Goal: Task Accomplishment & Management: Complete application form

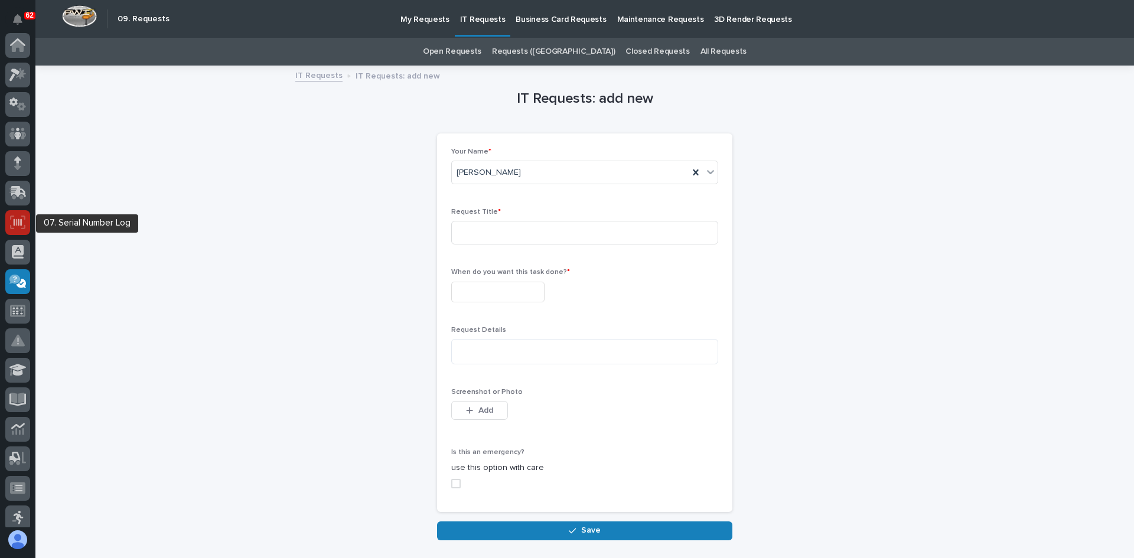
click at [11, 225] on icon at bounding box center [17, 223] width 15 height 14
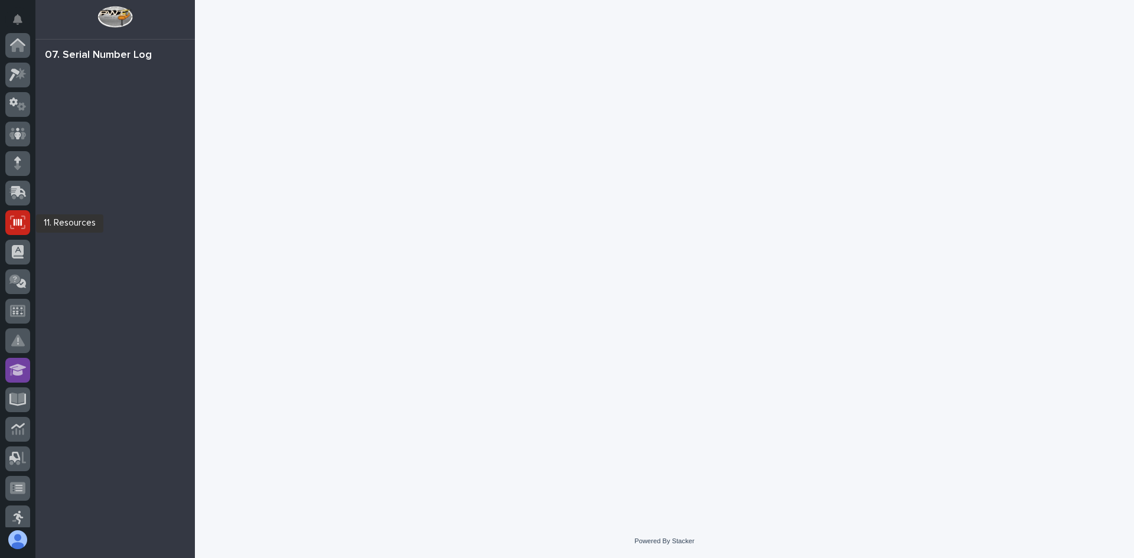
scroll to position [177, 0]
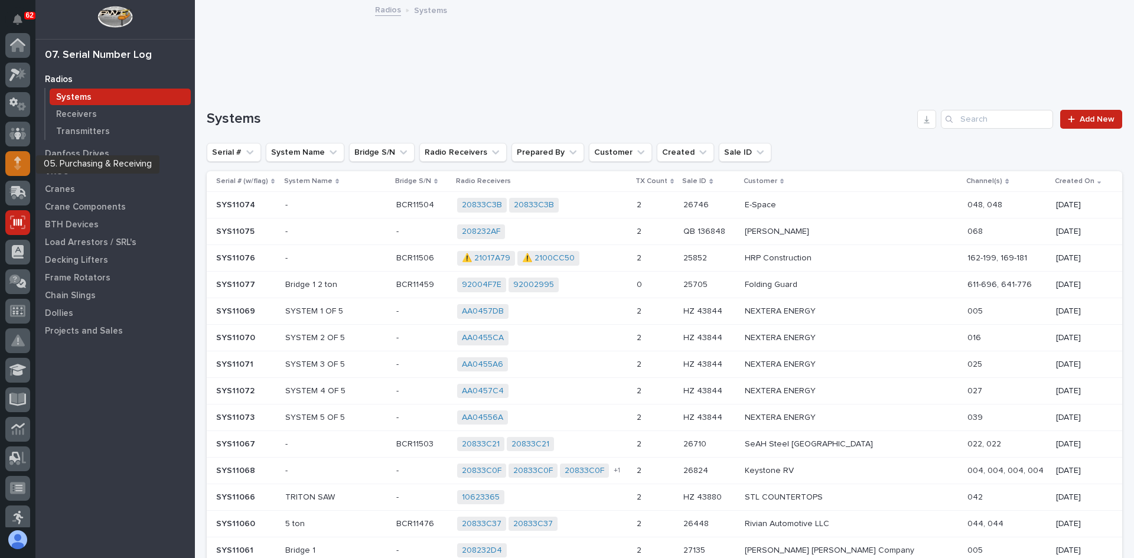
click at [15, 160] on icon at bounding box center [17, 159] width 7 height 6
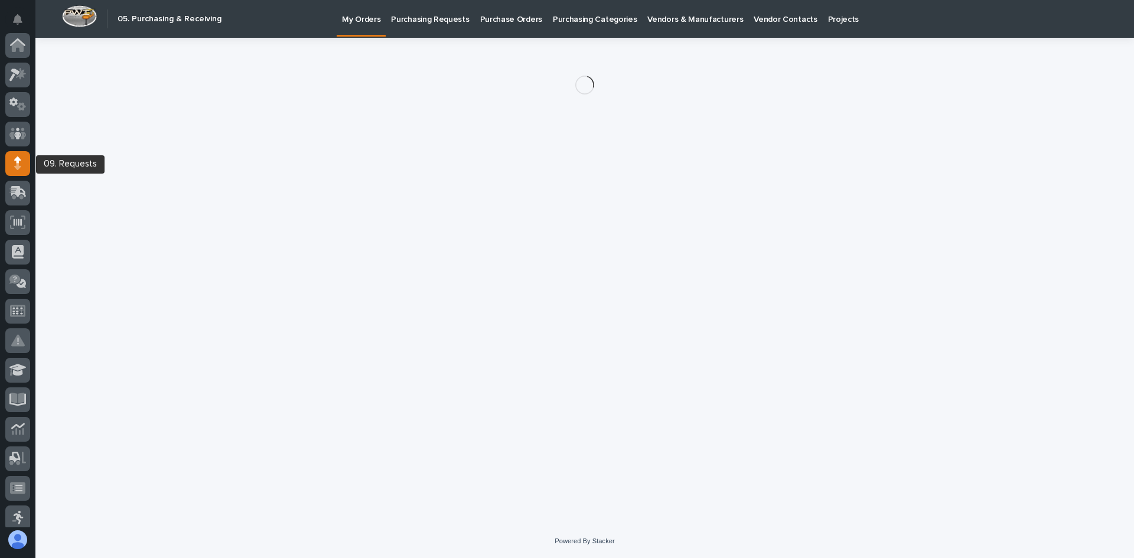
scroll to position [118, 0]
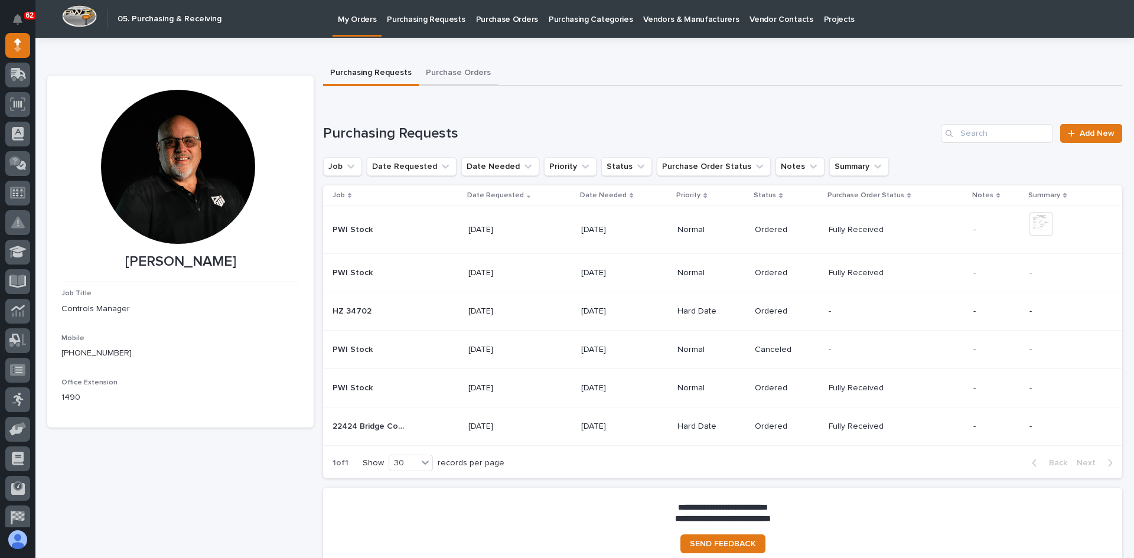
click at [452, 70] on button "Purchase Orders" at bounding box center [458, 73] width 79 height 25
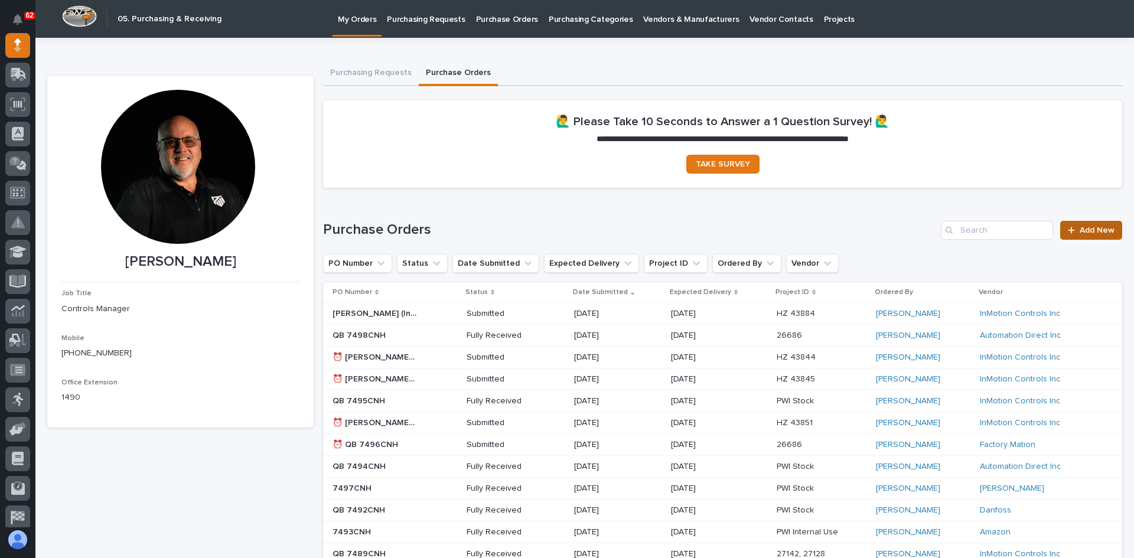
click at [1085, 227] on span "Add New" at bounding box center [1097, 230] width 35 height 8
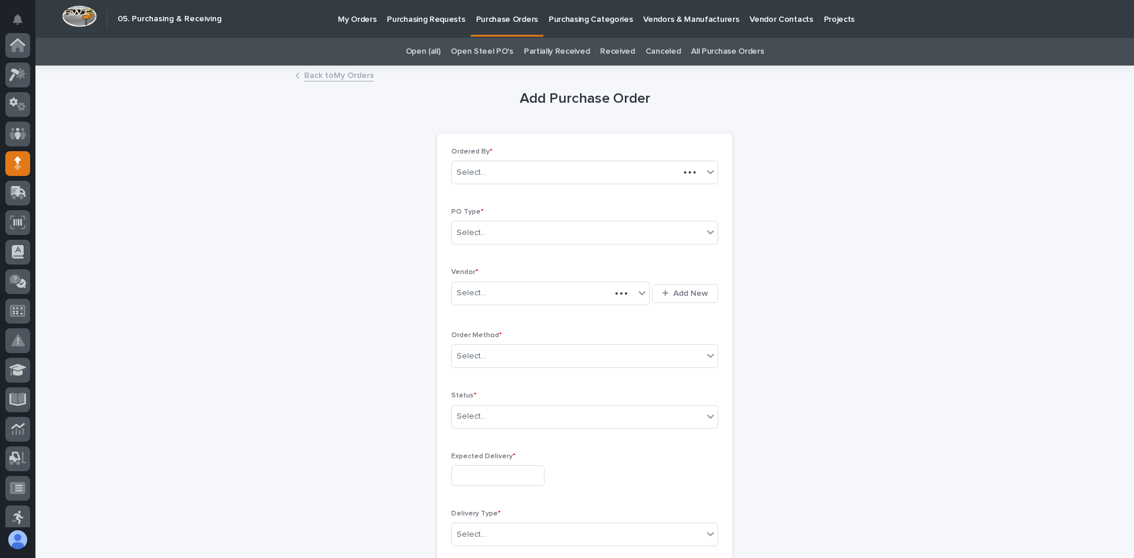
scroll to position [118, 0]
click at [511, 236] on div "Select..." at bounding box center [577, 232] width 251 height 19
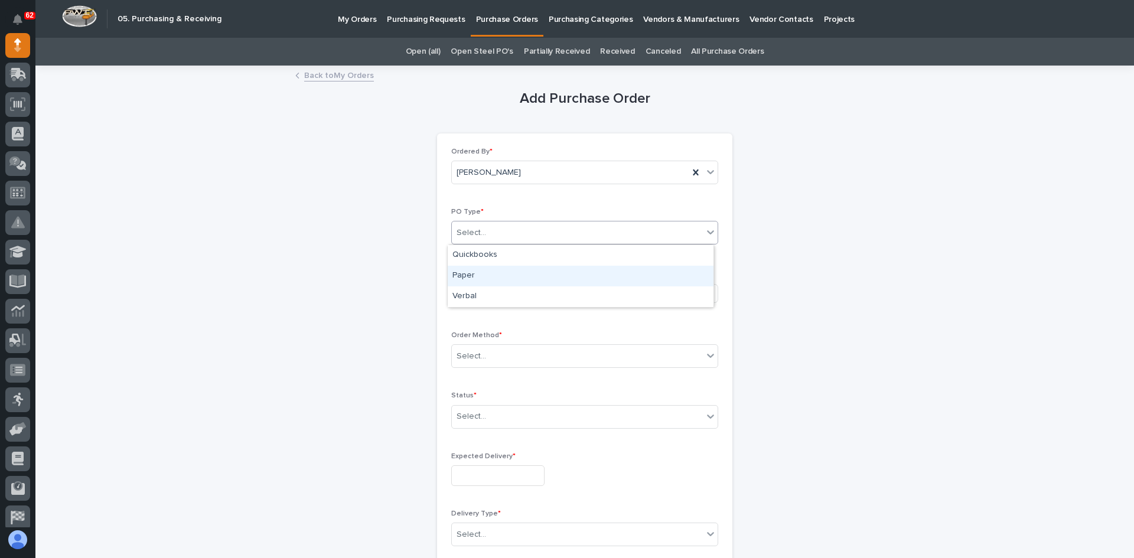
click at [484, 278] on div "Paper" at bounding box center [581, 276] width 266 height 21
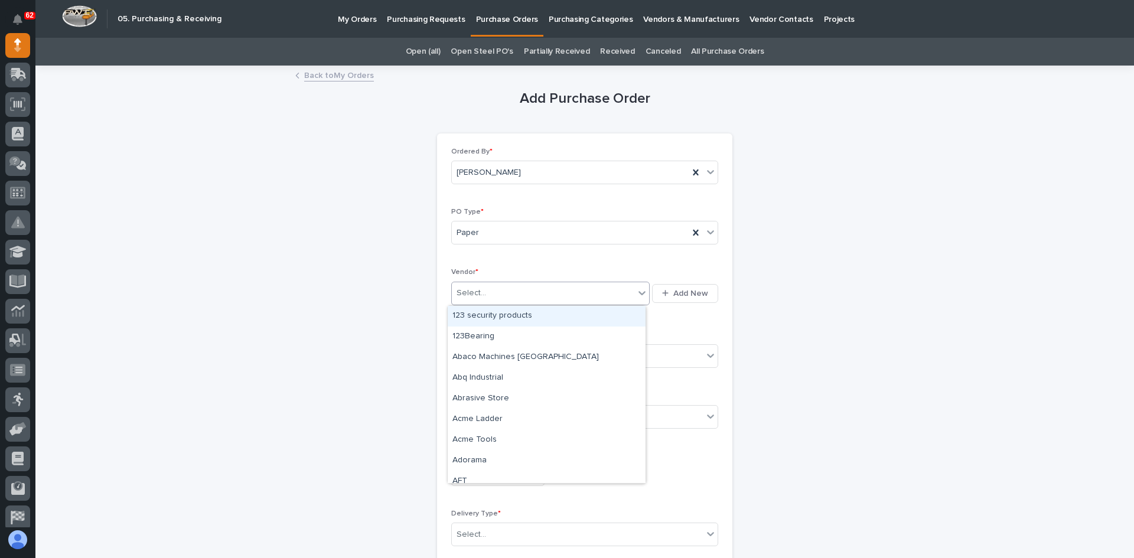
click at [497, 293] on div "Select..." at bounding box center [543, 292] width 182 height 19
type input "****"
click at [501, 310] on div "[PERSON_NAME]" at bounding box center [547, 316] width 198 height 21
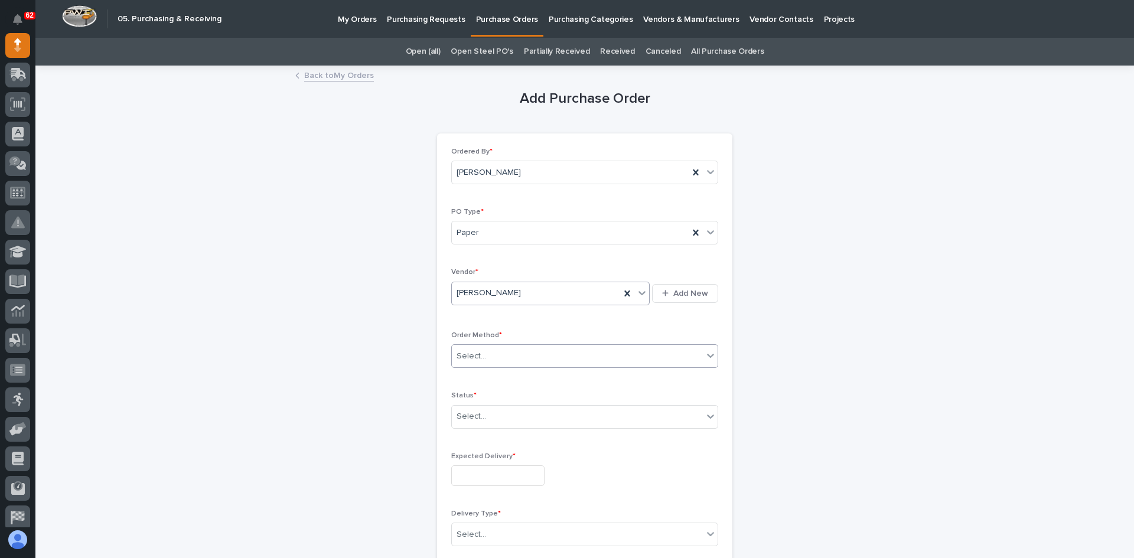
click at [500, 353] on div "Select..." at bounding box center [577, 356] width 251 height 19
click at [482, 378] on div "Online Order" at bounding box center [581, 379] width 266 height 21
click at [491, 418] on div "Select..." at bounding box center [577, 416] width 251 height 19
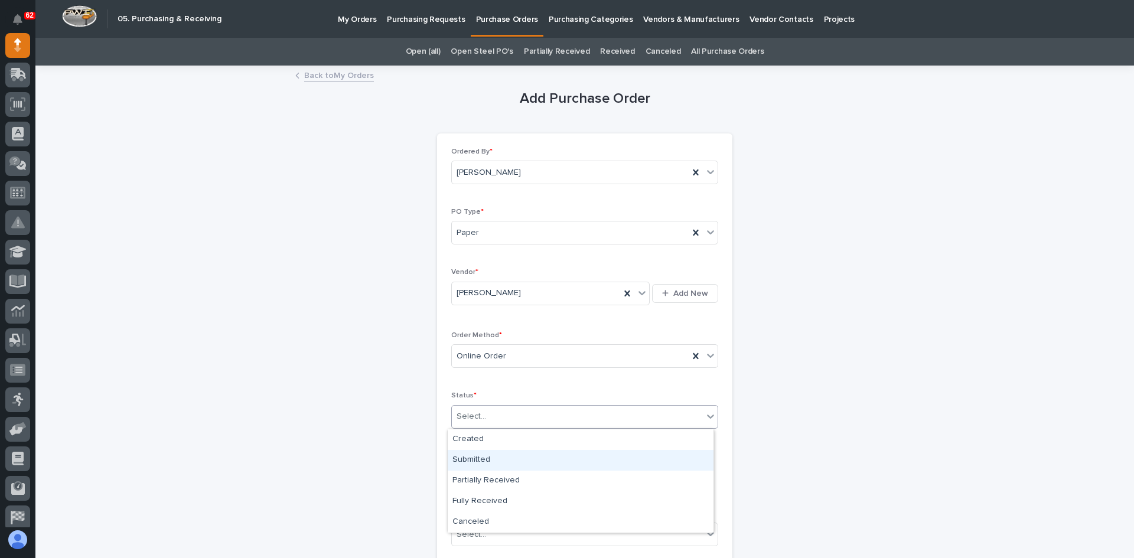
click at [471, 457] on div "Submitted" at bounding box center [581, 460] width 266 height 21
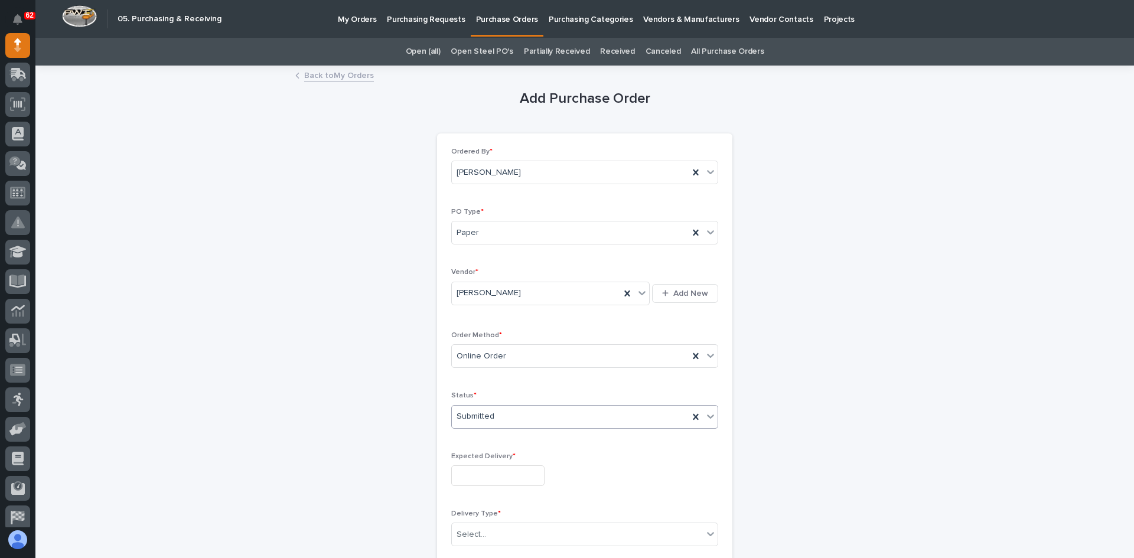
click at [475, 475] on input "text" at bounding box center [497, 475] width 93 height 21
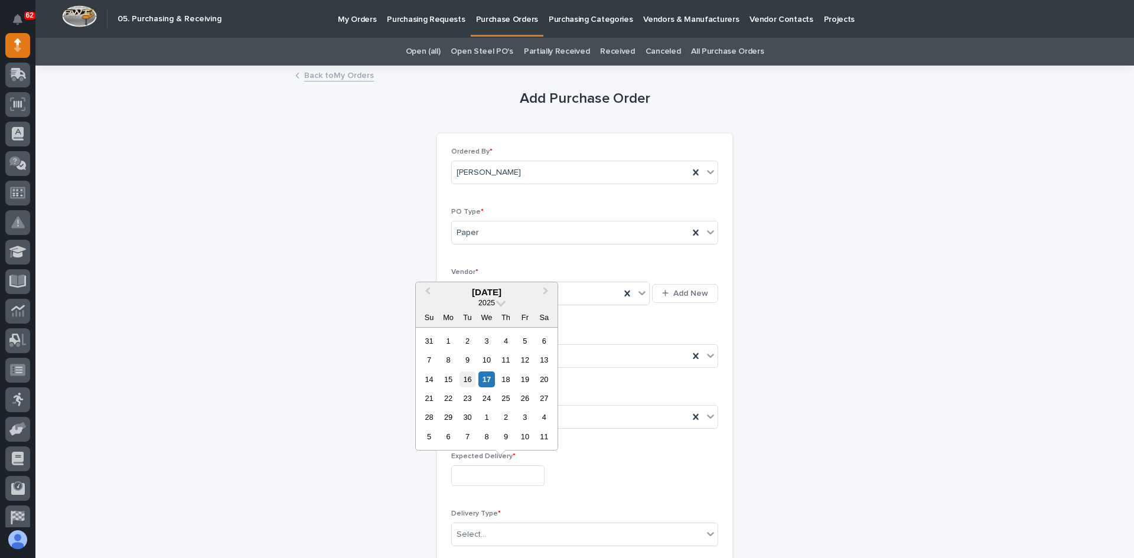
click at [466, 376] on div "16" at bounding box center [467, 379] width 16 height 16
type input "**********"
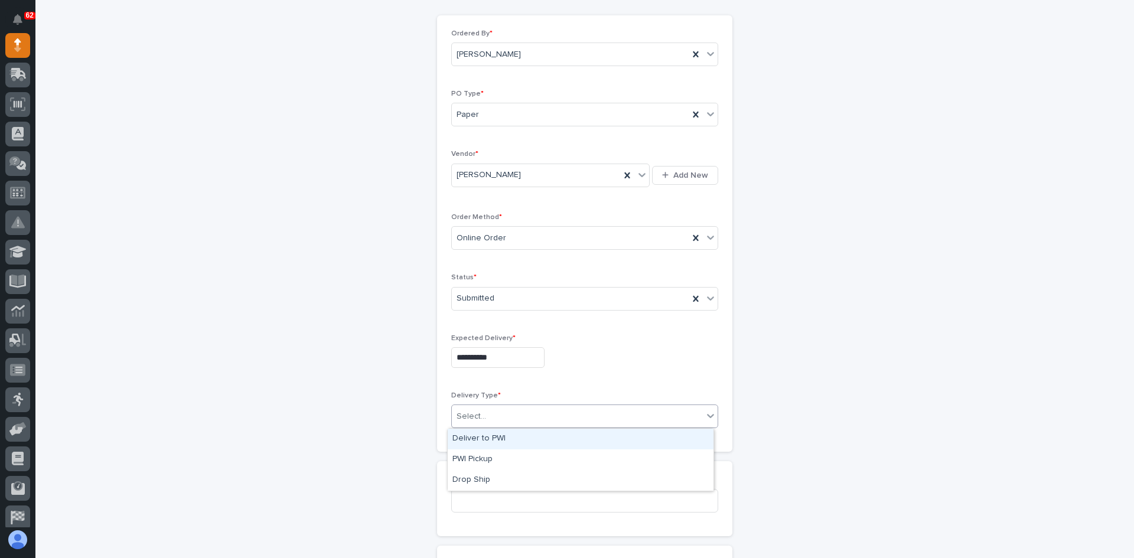
click at [487, 412] on div "Select..." at bounding box center [577, 416] width 251 height 19
click at [466, 437] on div "Deliver to PWI" at bounding box center [581, 439] width 266 height 21
click at [466, 500] on input at bounding box center [584, 501] width 267 height 24
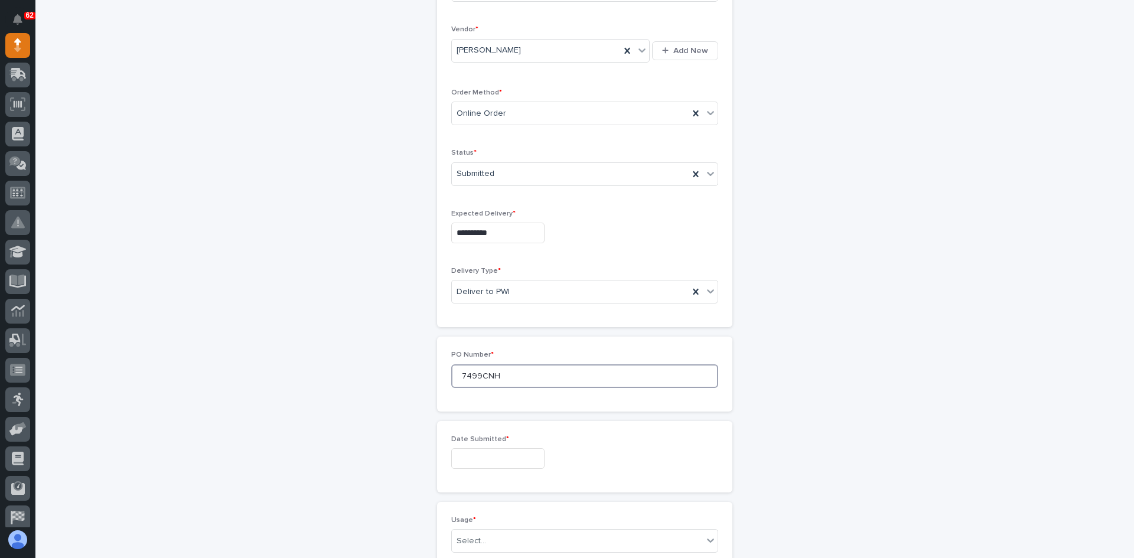
scroll to position [295, 0]
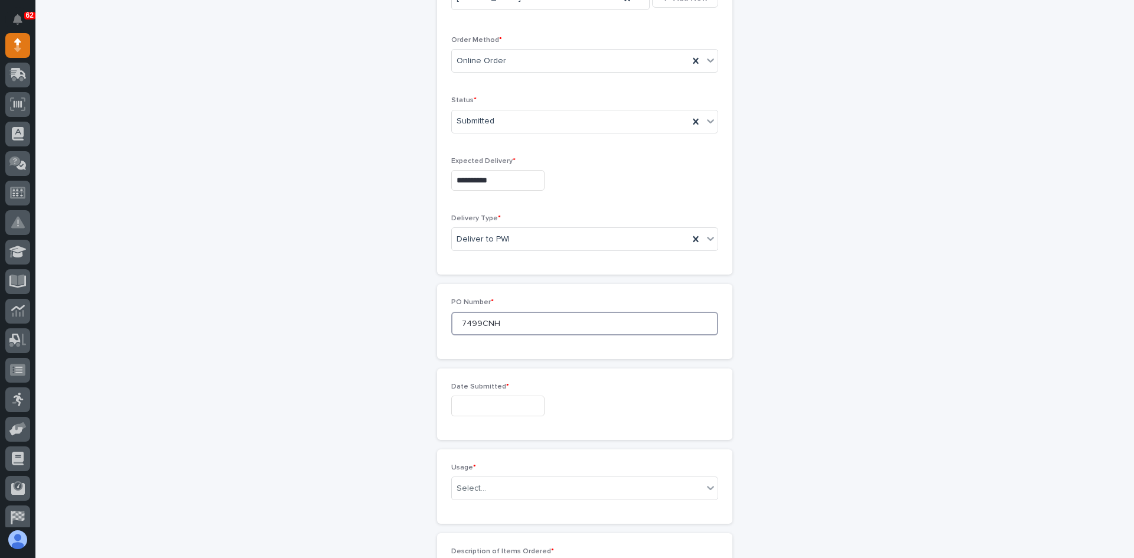
type input "7499CNH"
click at [474, 406] on input "text" at bounding box center [497, 406] width 93 height 21
click at [446, 309] on div "15" at bounding box center [448, 310] width 16 height 16
type input "**********"
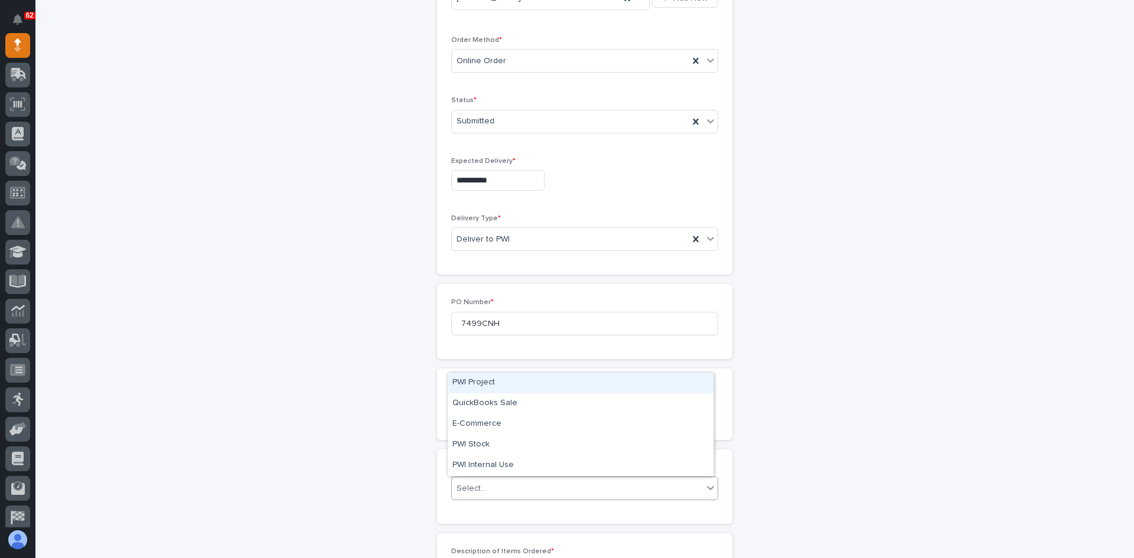
click at [491, 486] on div "Select..." at bounding box center [577, 488] width 251 height 19
click at [470, 442] on div "PWI Stock" at bounding box center [581, 445] width 266 height 21
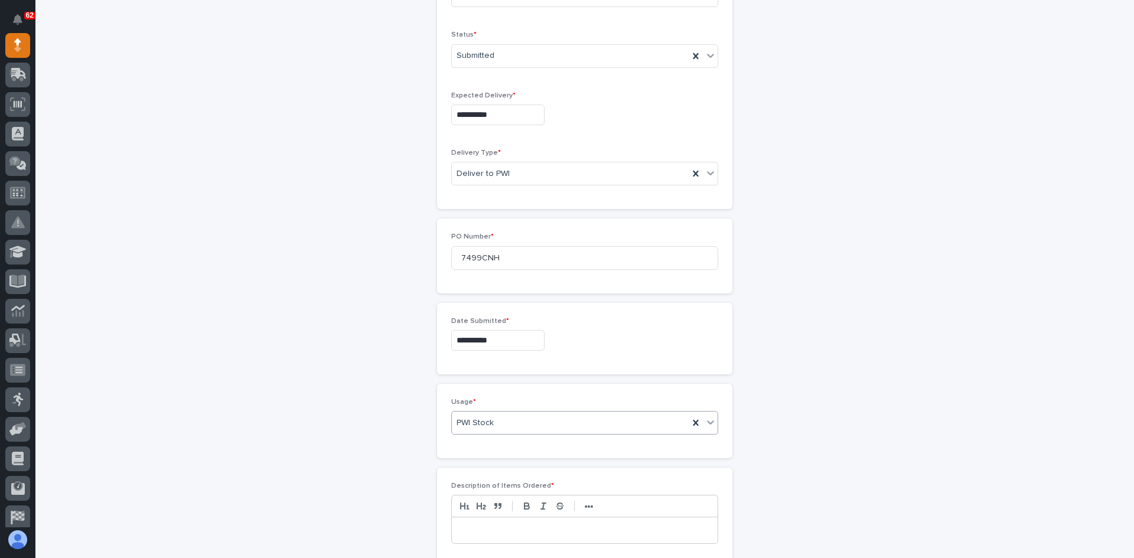
scroll to position [472, 0]
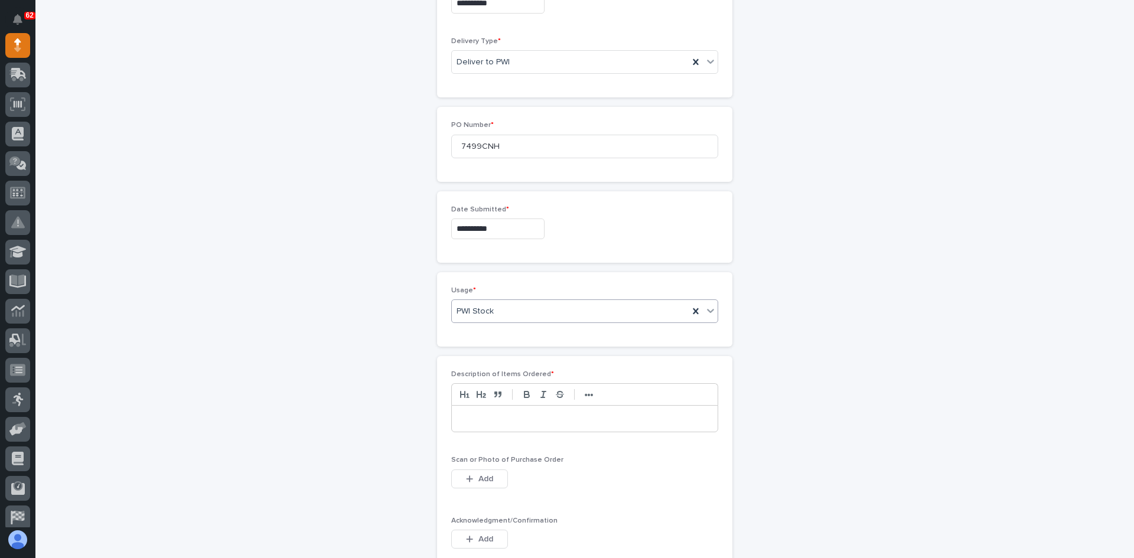
click at [465, 415] on p at bounding box center [585, 419] width 248 height 12
click at [482, 479] on span "Add" at bounding box center [485, 479] width 15 height 11
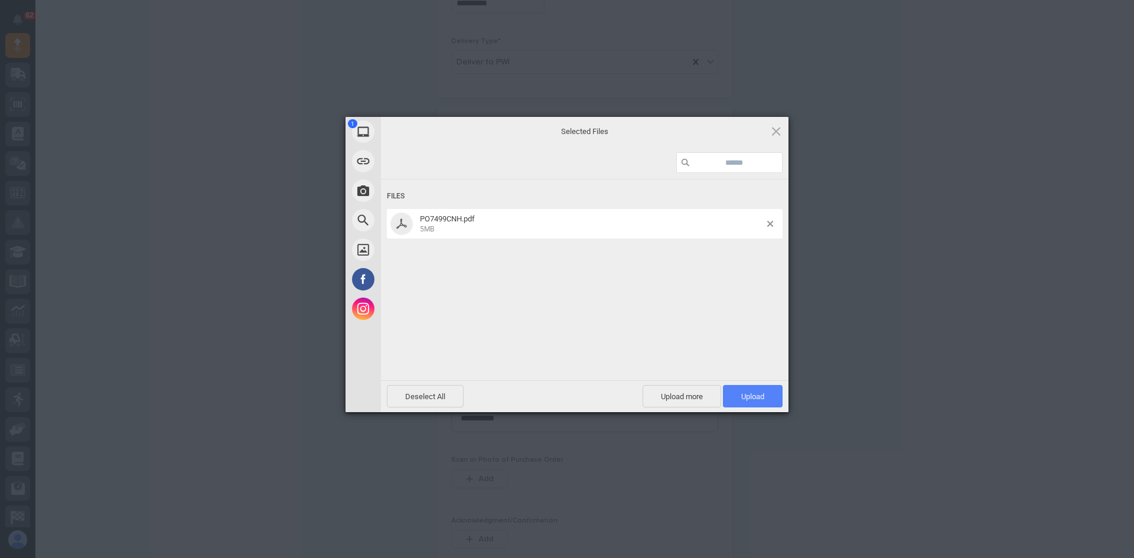
click at [752, 390] on span "Upload 1" at bounding box center [753, 396] width 60 height 22
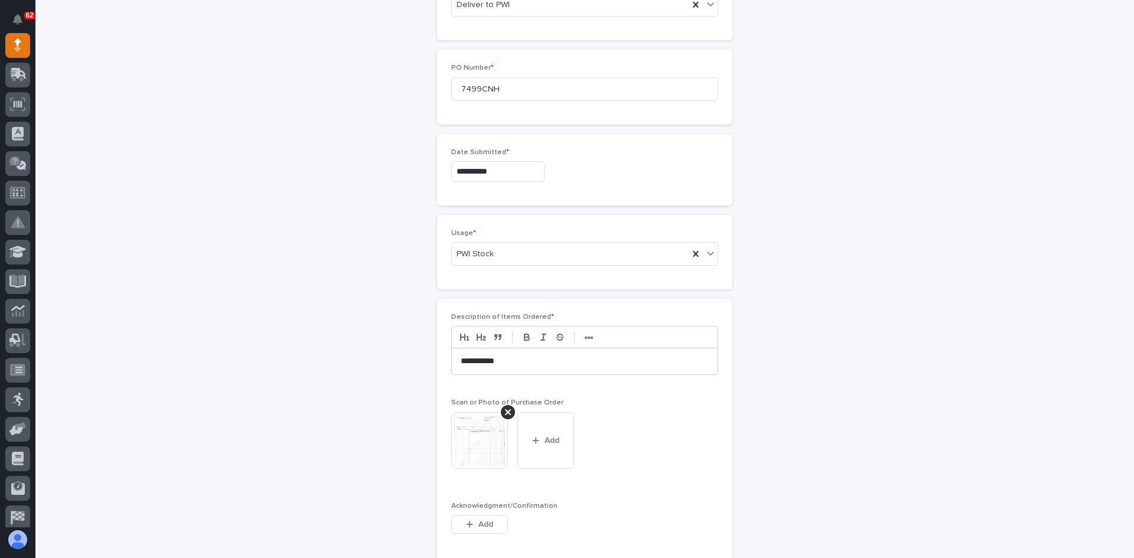
scroll to position [730, 0]
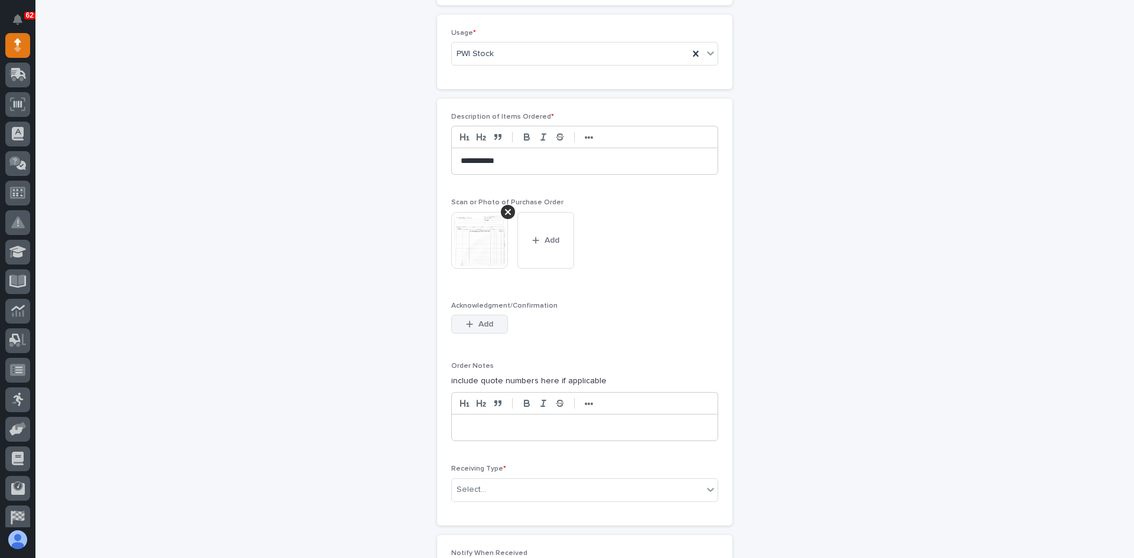
click at [480, 324] on span "Add" at bounding box center [485, 324] width 15 height 11
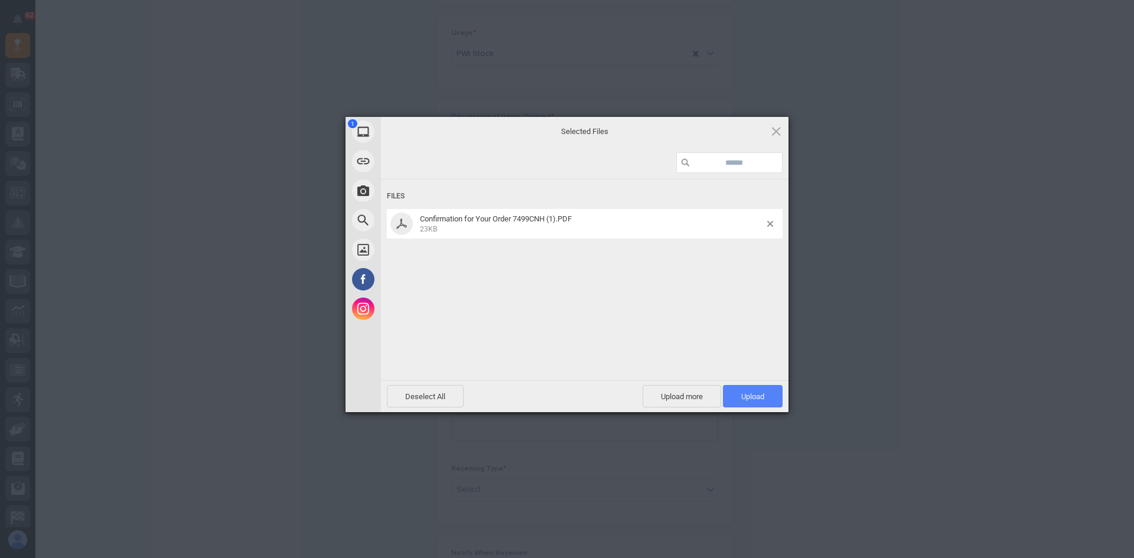
click at [756, 400] on span "Upload 1" at bounding box center [752, 396] width 23 height 9
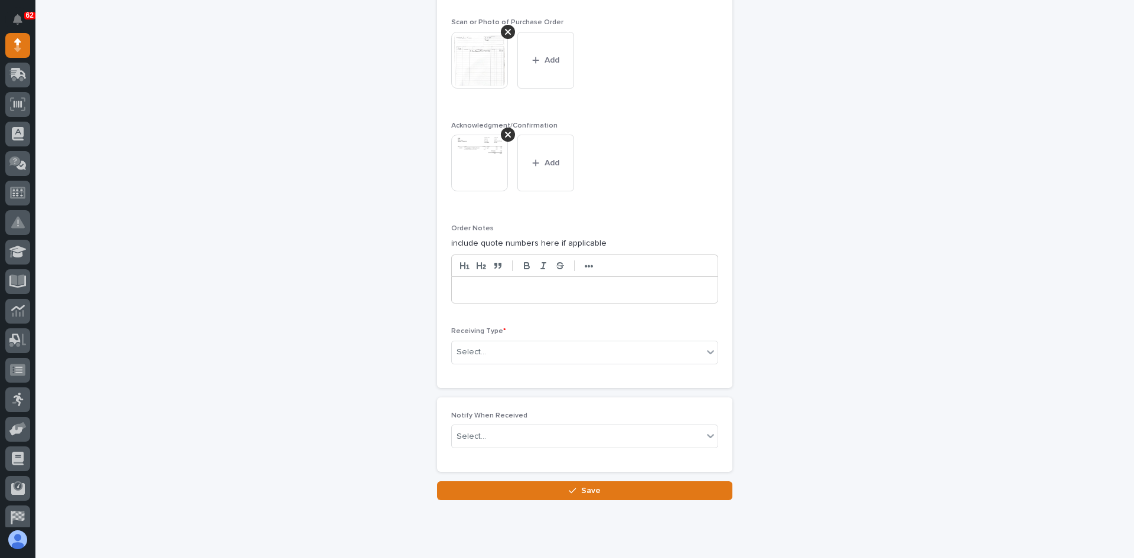
scroll to position [945, 0]
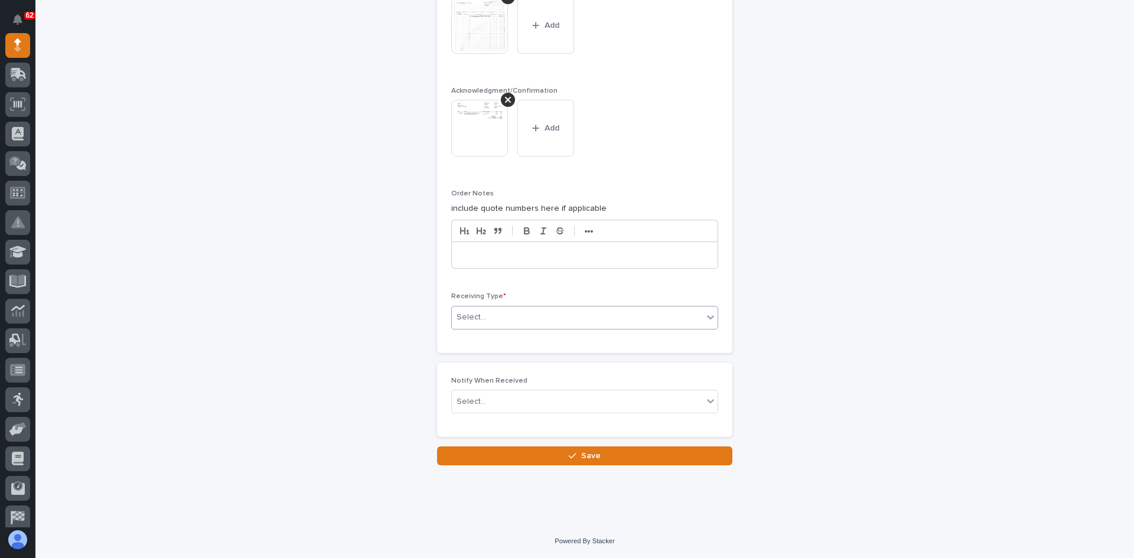
click at [491, 319] on div "Select..." at bounding box center [577, 317] width 251 height 19
click at [476, 403] on div "Deliver to" at bounding box center [581, 402] width 266 height 21
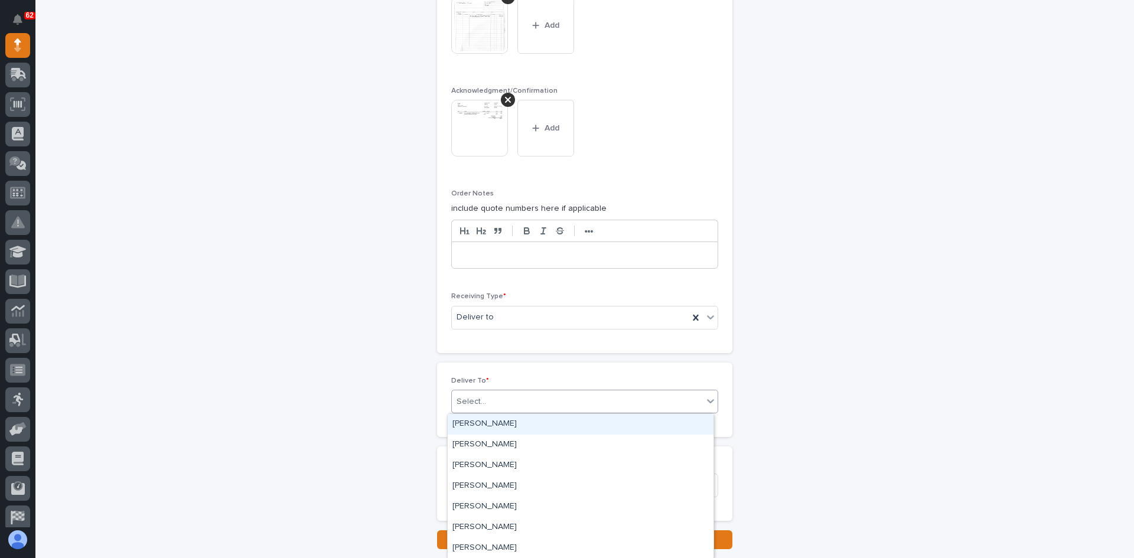
click at [483, 398] on div "Select..." at bounding box center [577, 401] width 251 height 19
type input "***"
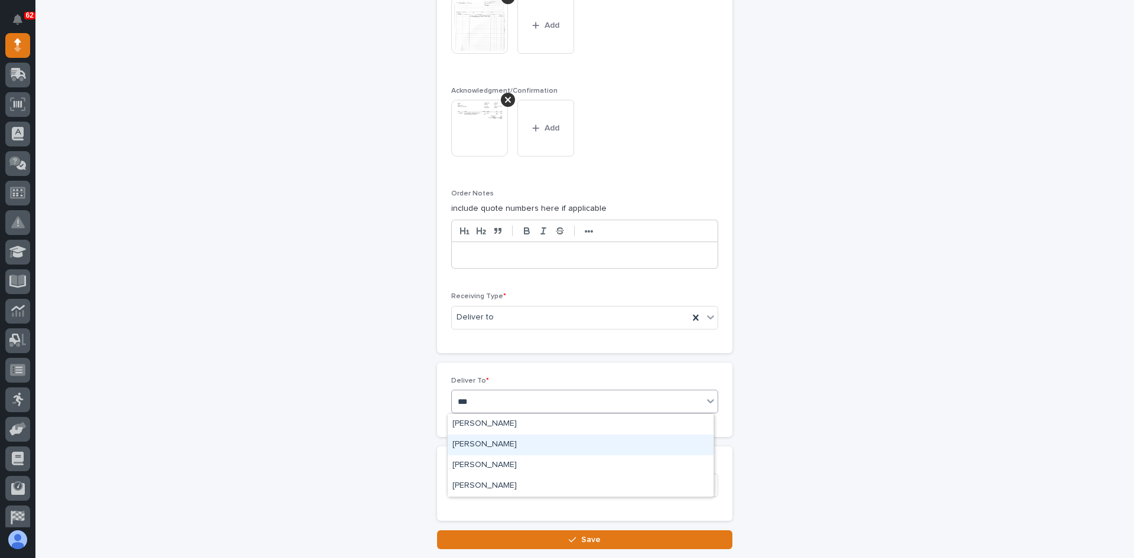
click at [477, 444] on div "[PERSON_NAME]" at bounding box center [581, 445] width 266 height 21
click at [503, 480] on div "Select..." at bounding box center [577, 485] width 251 height 19
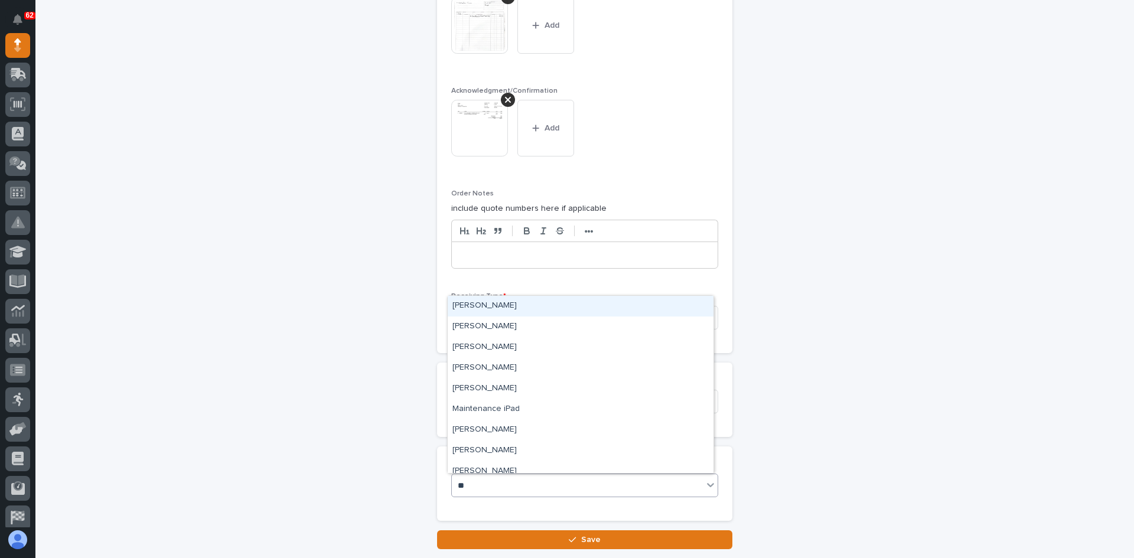
type input "***"
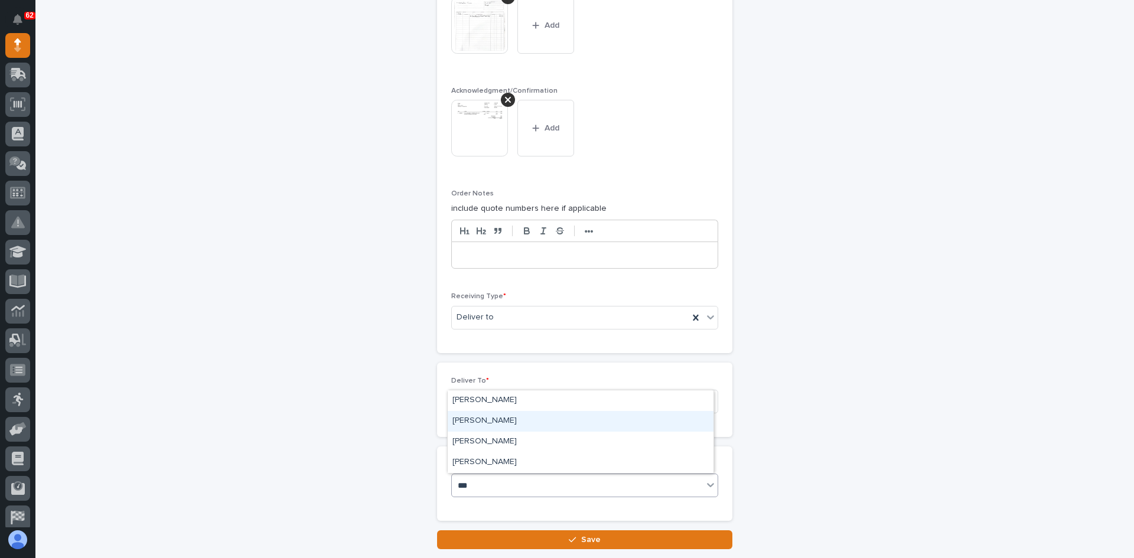
click at [472, 423] on div "[PERSON_NAME]" at bounding box center [581, 421] width 266 height 21
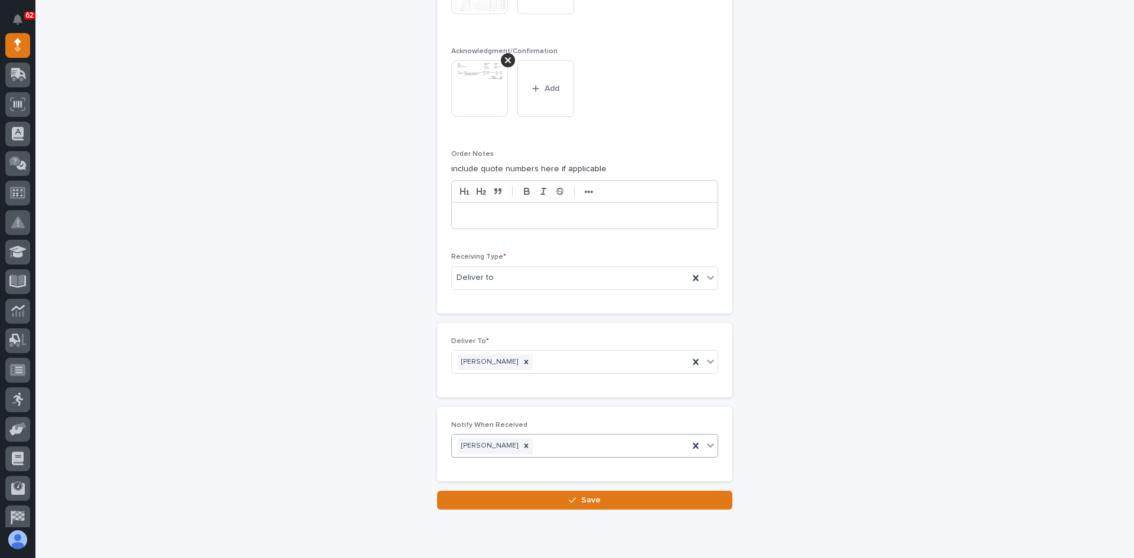
scroll to position [1029, 0]
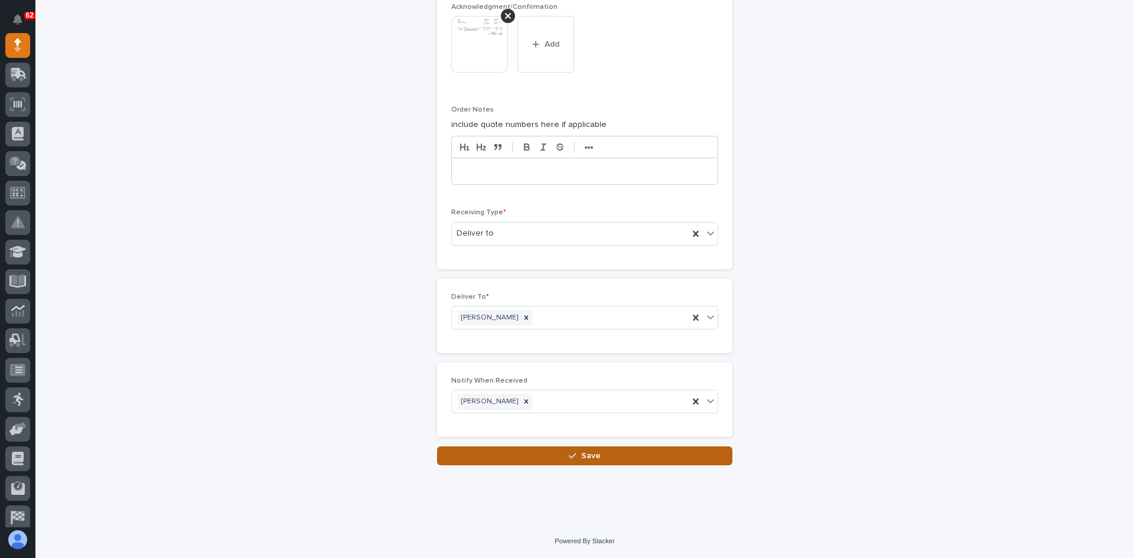
click at [592, 455] on span "Save" at bounding box center [590, 456] width 19 height 11
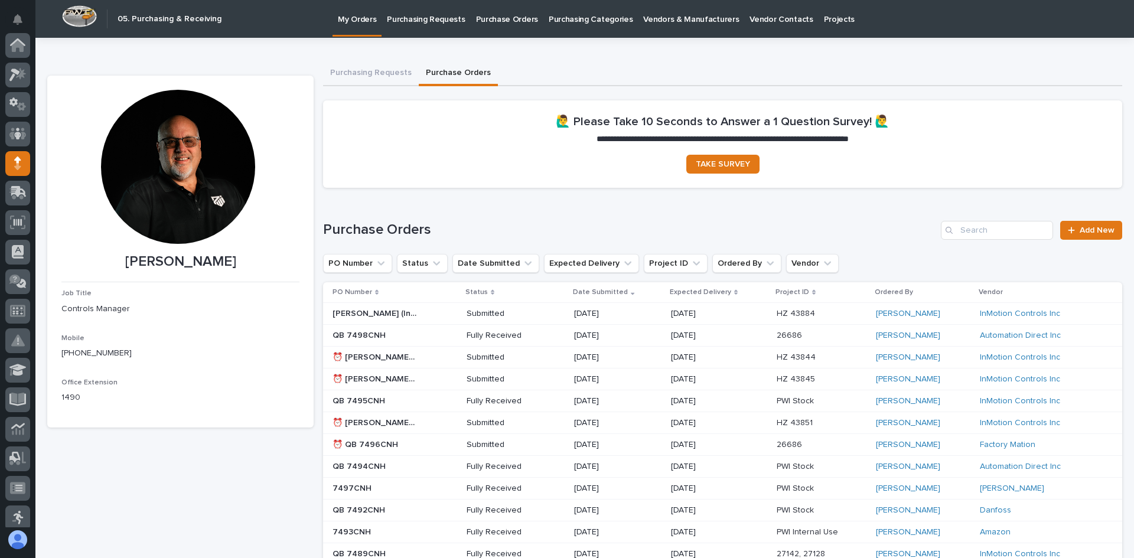
scroll to position [118, 0]
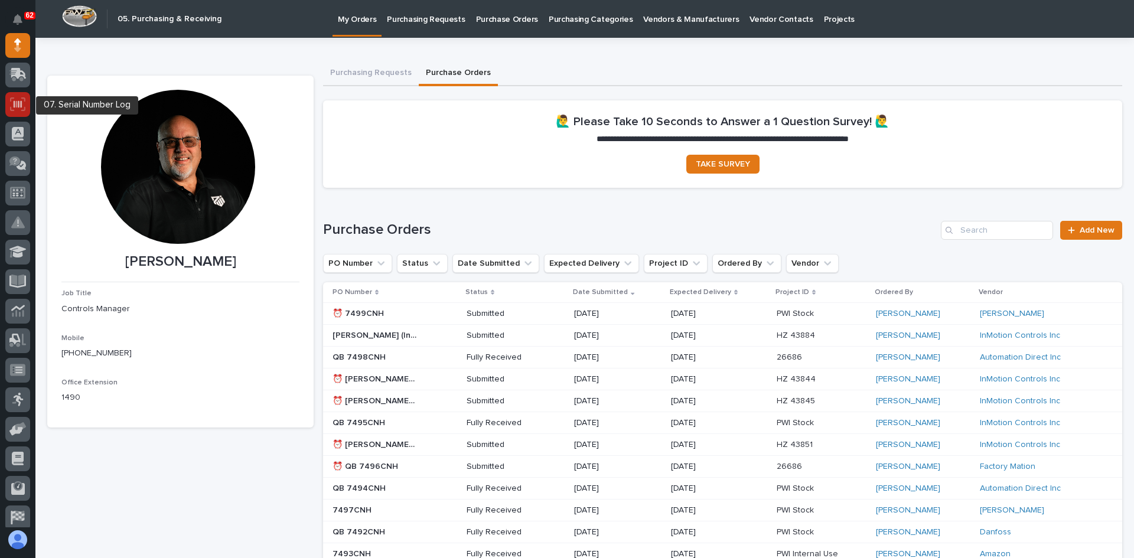
click at [15, 102] on icon at bounding box center [18, 103] width 8 height 7
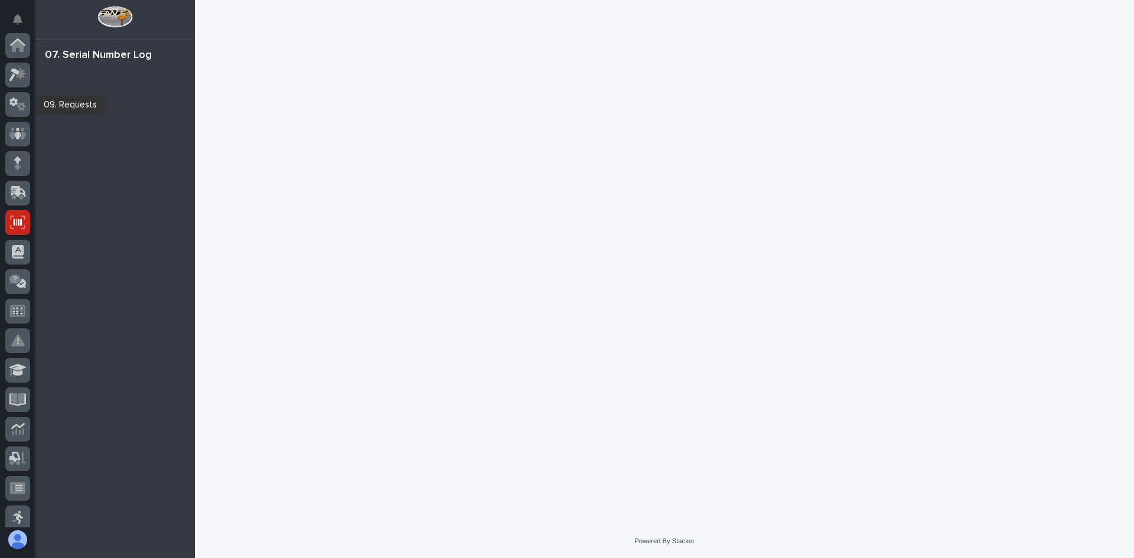
scroll to position [177, 0]
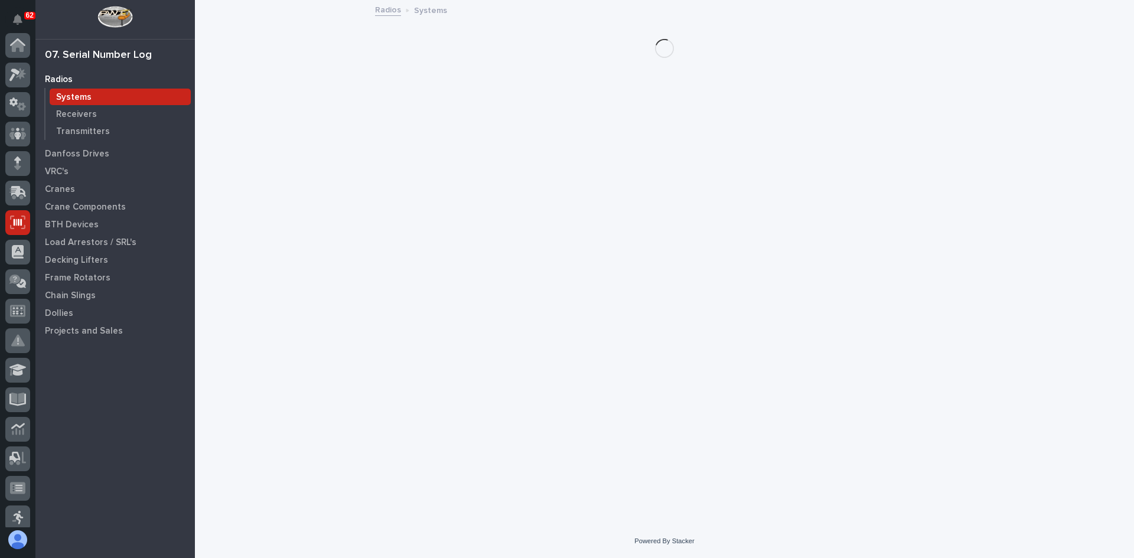
scroll to position [177, 0]
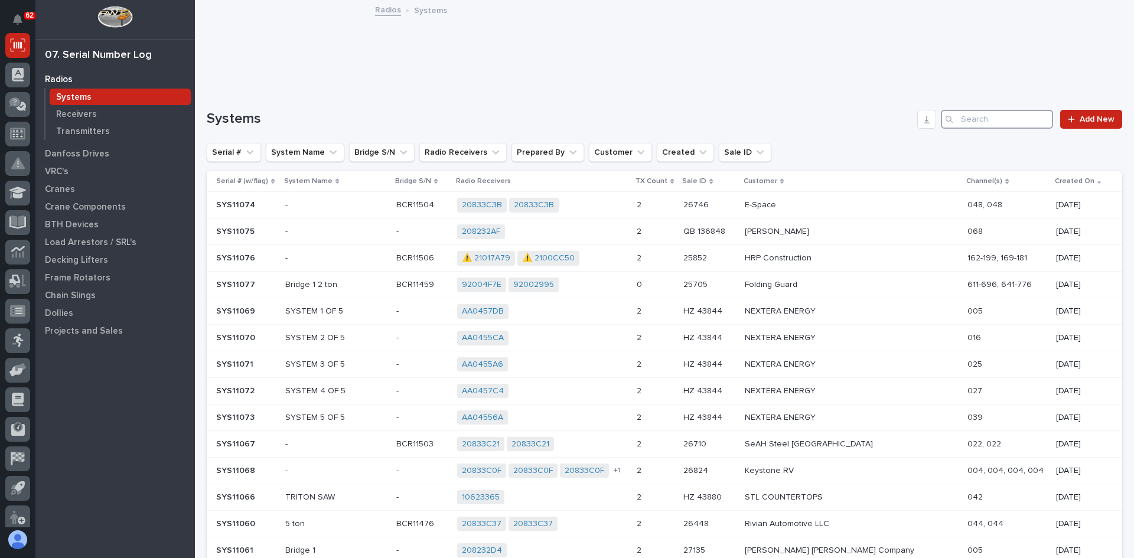
click at [960, 122] on input "Search" at bounding box center [997, 119] width 112 height 19
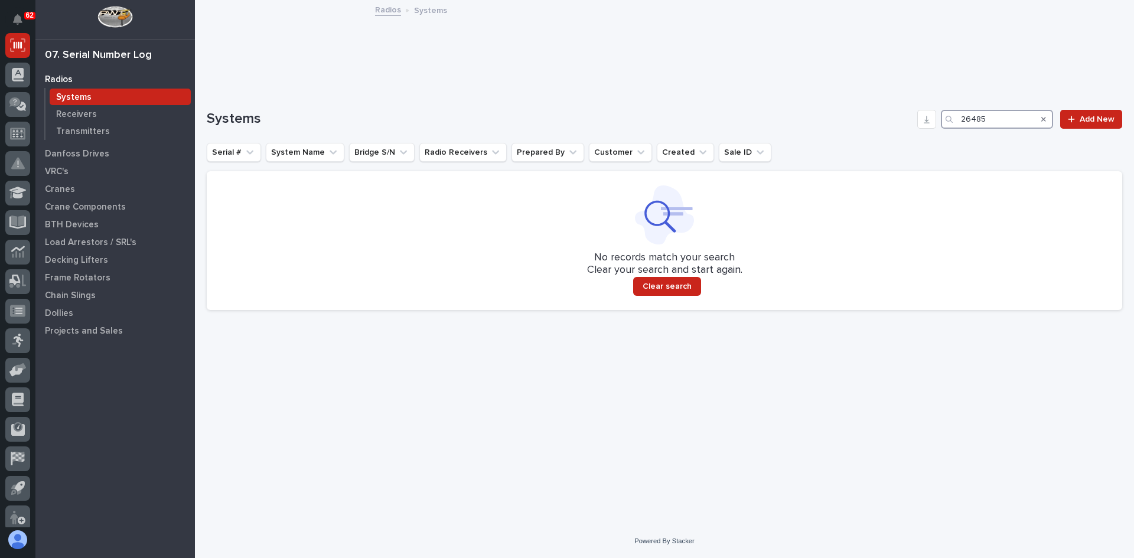
type input "26485"
